Goal: Subscribe to service/newsletter

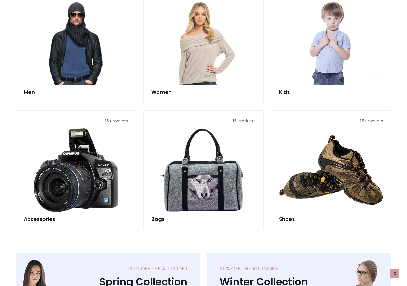
scroll to position [370, 0]
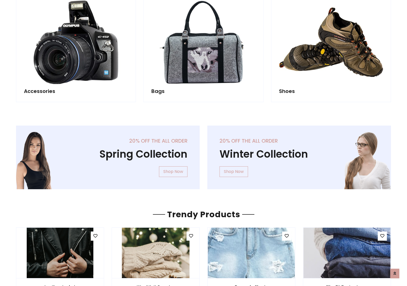
click at [204, 155] on div "20% off the all order Winter Collection Shop Now" at bounding box center [300, 162] width 192 height 72
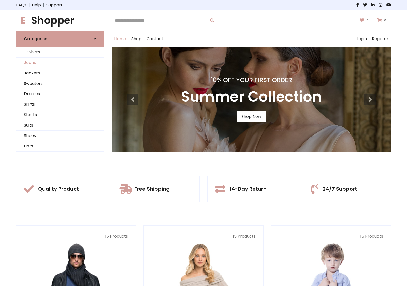
click at [60, 63] on link "Jeans" at bounding box center [60, 63] width 88 height 10
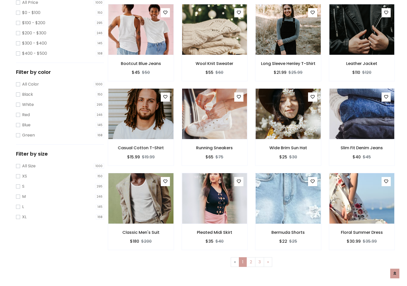
scroll to position [139, 0]
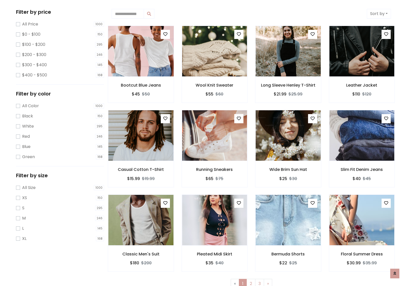
click at [141, 51] on img at bounding box center [141, 51] width 78 height 122
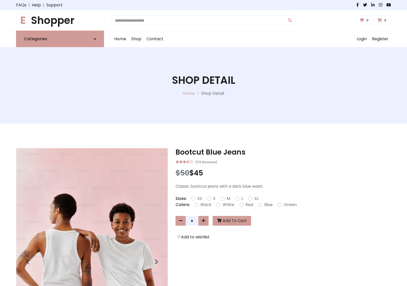
scroll to position [55, 0]
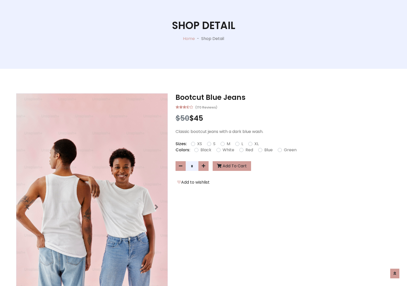
click at [249, 150] on label "Red" at bounding box center [250, 150] width 8 height 6
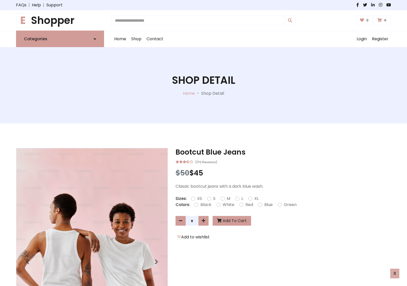
scroll to position [55, 0]
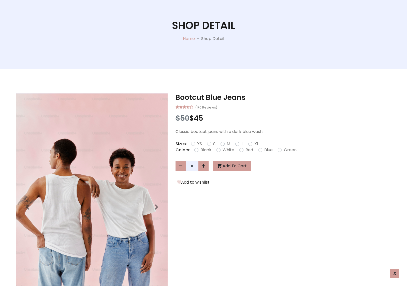
click at [204, 143] on form "XS S M L XL" at bounding box center [227, 144] width 72 height 6
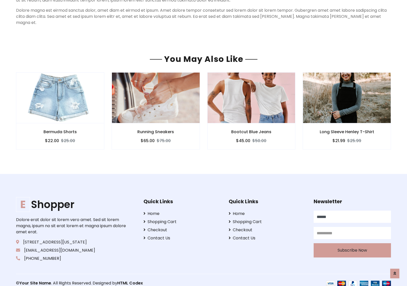
scroll to position [437, 0]
type input "******"
type input "**********"
click at [352, 244] on button "Subscribe Now" at bounding box center [352, 250] width 77 height 14
